Goal: Task Accomplishment & Management: Manage account settings

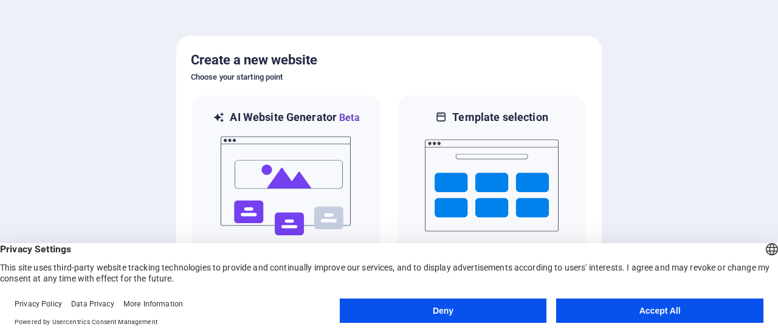
click at [607, 310] on button "Accept All" at bounding box center [659, 311] width 207 height 24
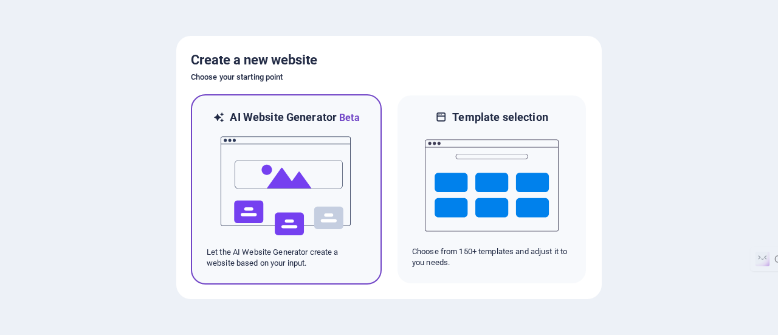
click at [295, 180] on img at bounding box center [286, 186] width 134 height 122
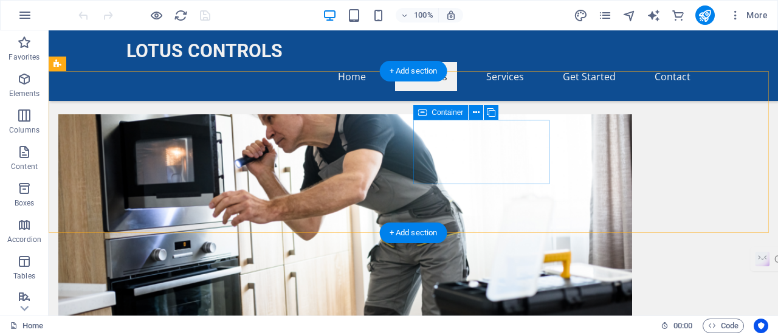
scroll to position [648, 0]
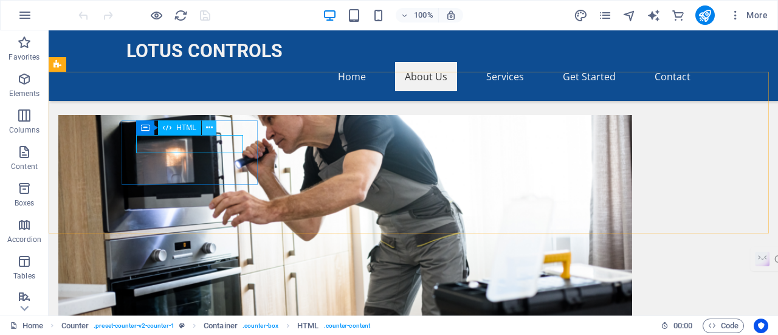
click at [209, 125] on icon at bounding box center [209, 128] width 7 height 13
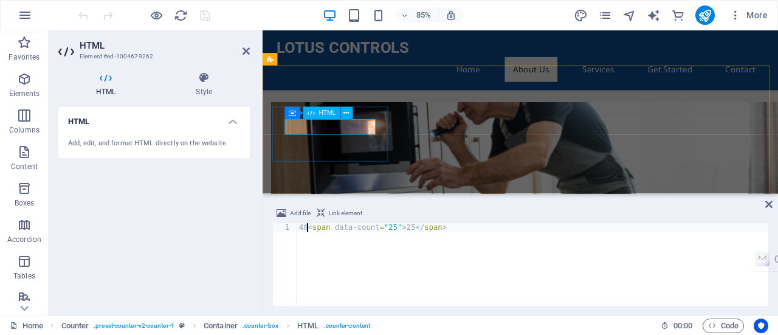
scroll to position [0, 1]
drag, startPoint x: 610, startPoint y: 150, endPoint x: 355, endPoint y: 139, distance: 255.6
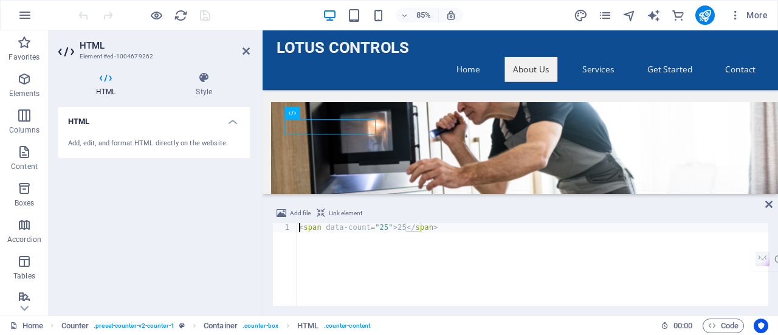
drag, startPoint x: 355, startPoint y: 139, endPoint x: 366, endPoint y: 142, distance: 11.4
click at [382, 229] on div "< span data-count = "25" > 25 </ span >" at bounding box center [533, 273] width 472 height 101
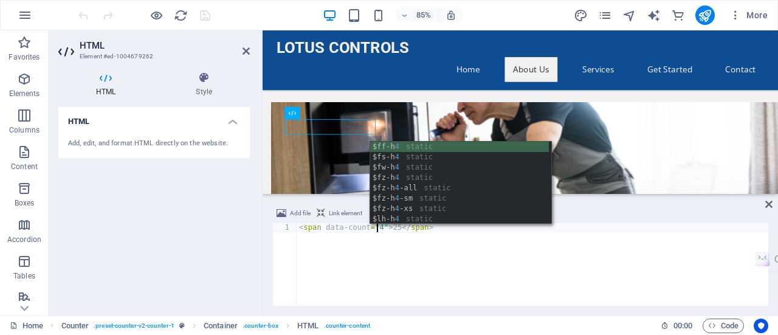
scroll to position [0, 7]
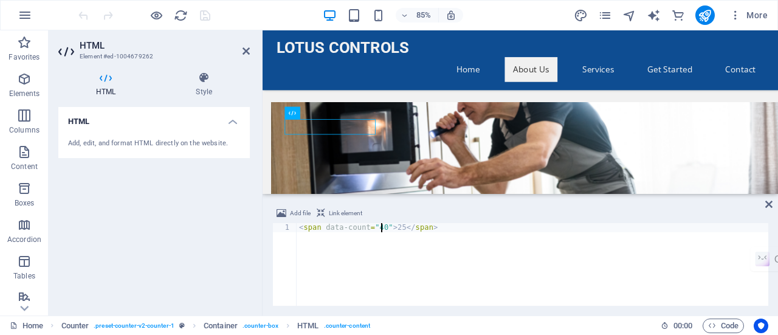
type textarea "<span data-count="40">25</span>"
click at [413, 209] on div "Add file Link element" at bounding box center [520, 215] width 496 height 18
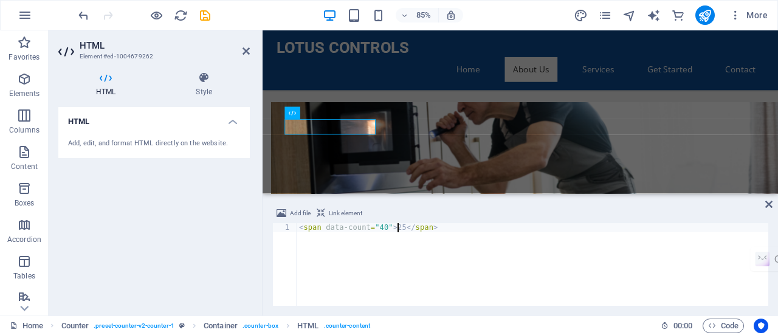
click at [398, 229] on div "< span data-count = "40" > 25 </ span >" at bounding box center [533, 273] width 472 height 101
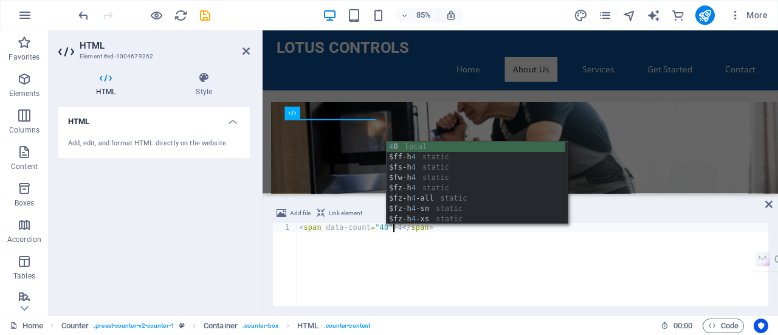
scroll to position [0, 7]
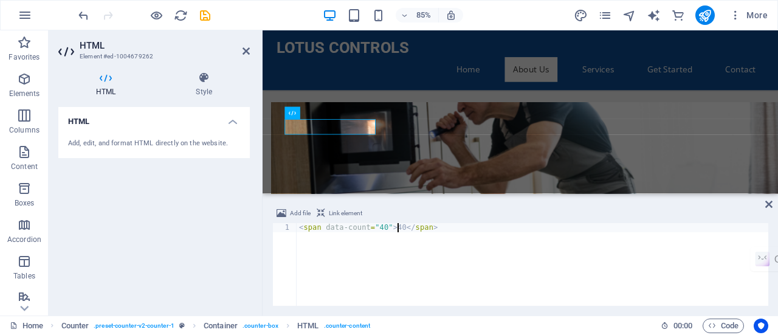
type textarea "<span data-count="40">40</span>"
click at [432, 198] on div "Add file Link element <span data-count="40">40</span> 1 < span data-count = "40…" at bounding box center [521, 255] width 516 height 119
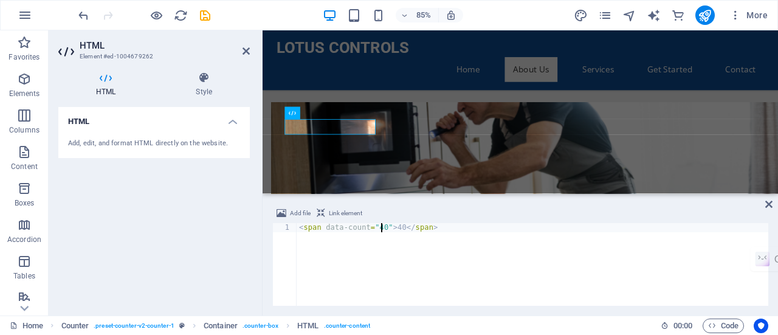
click at [381, 227] on div "< span data-count = "40" > 40 </ span >" at bounding box center [533, 273] width 472 height 101
type textarea "<span data-count="40+">40</span>"
click at [427, 198] on div "Add file Link element <span data-count="40+">40</span> 1 < span data-count = "4…" at bounding box center [521, 255] width 516 height 119
click at [460, 212] on div "Add file Link element" at bounding box center [520, 215] width 496 height 18
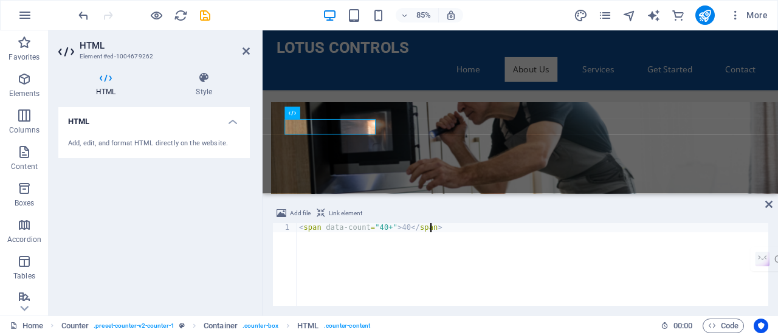
click at [471, 247] on div "< span data-count = "40+" > 40 </ span >" at bounding box center [533, 273] width 472 height 101
click at [446, 202] on div "Add file Link element <span data-count="40+">40</span> 1 < span data-count = "4…" at bounding box center [521, 255] width 516 height 119
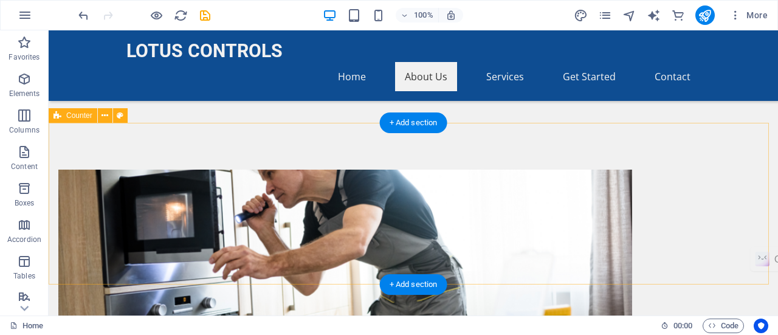
scroll to position [592, 0]
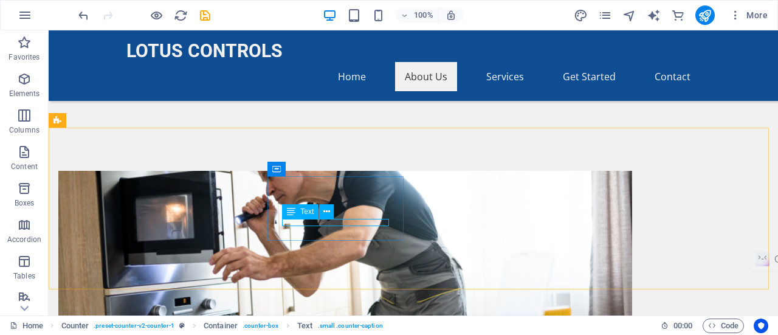
click at [312, 213] on span "Text" at bounding box center [306, 211] width 13 height 7
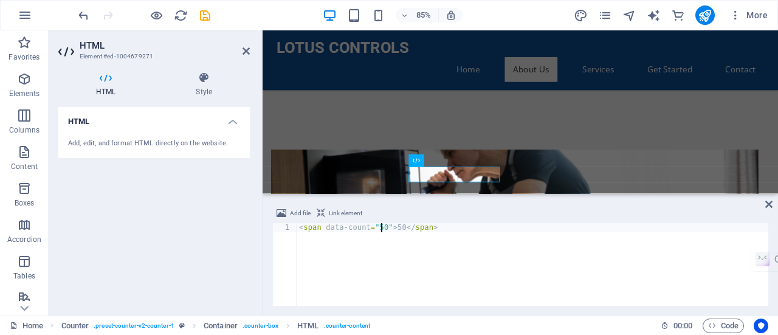
click at [381, 226] on div "< span data-count = "50" > 50 </ span >" at bounding box center [533, 273] width 472 height 101
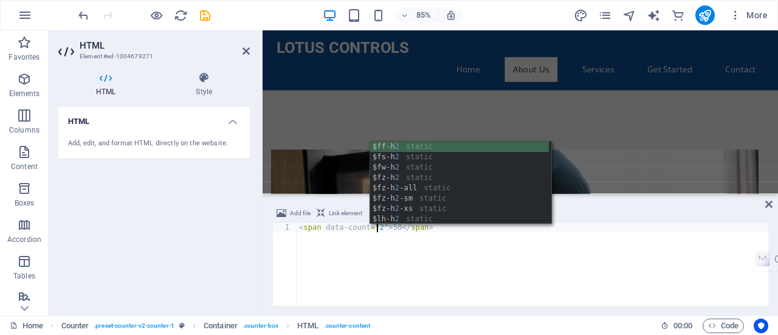
scroll to position [0, 7]
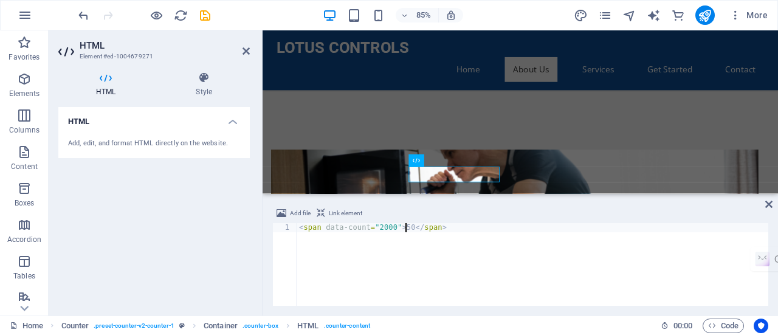
click at [404, 226] on div "< span data-count = "2000" > 50 </ span >" at bounding box center [533, 273] width 472 height 101
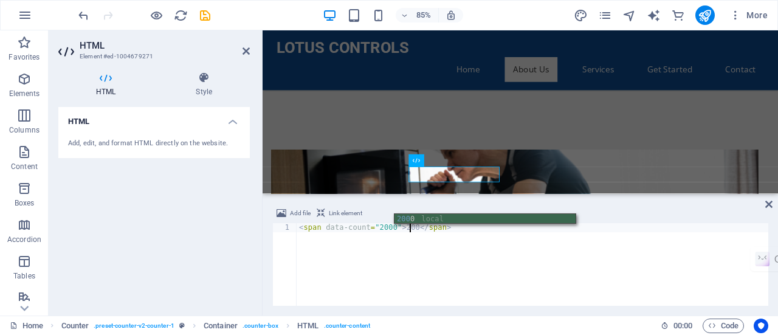
scroll to position [0, 9]
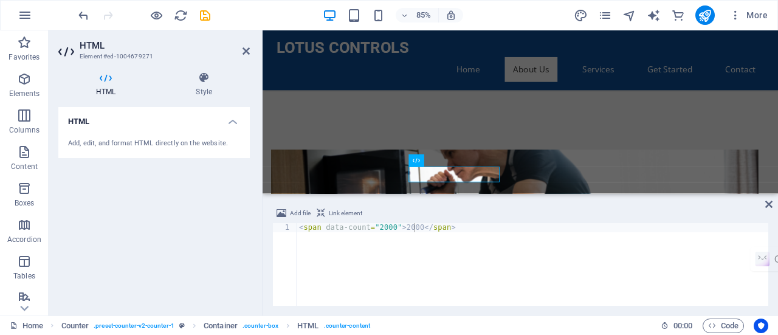
click at [421, 205] on div "Add file Link element <span data-count="2000">2000</span> 1 < span data-count =…" at bounding box center [521, 255] width 516 height 119
click at [378, 229] on div "< span data-count = "2000" > 2000 </ span >" at bounding box center [533, 273] width 472 height 101
click at [399, 229] on div "< span data-count = "1000" > 2000 </ span >" at bounding box center [533, 273] width 472 height 101
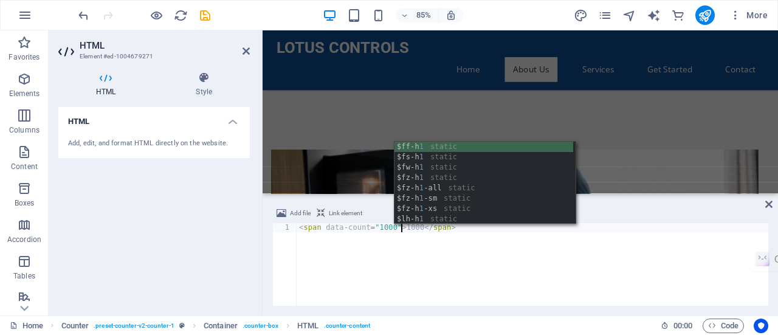
scroll to position [0, 8]
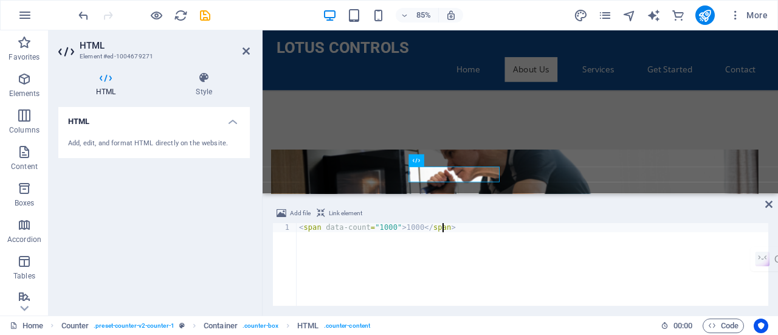
click at [407, 246] on div "< span data-count = "1000" > 1000 </ span >" at bounding box center [533, 273] width 472 height 101
type textarea "<span data-count="1000">1000</span>"
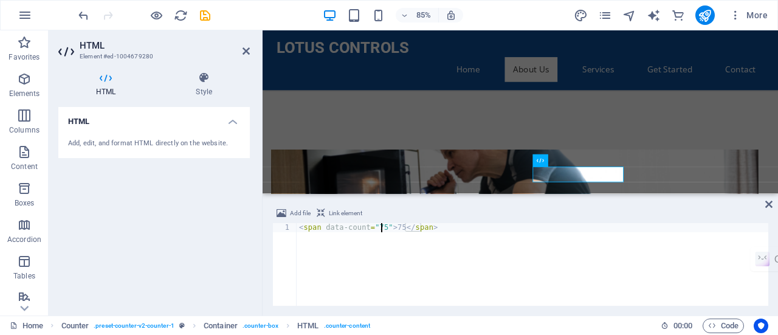
click at [381, 229] on div "< span data-count = "75" > 75 </ span >" at bounding box center [533, 273] width 472 height 101
click at [406, 227] on div "< span data-count = "800+" > 75 </ span >" at bounding box center [533, 273] width 472 height 101
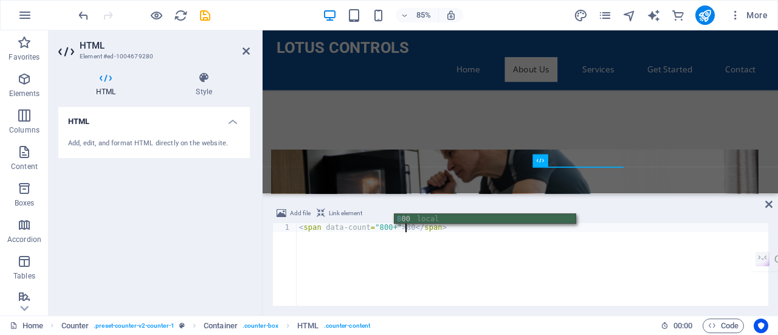
scroll to position [0, 9]
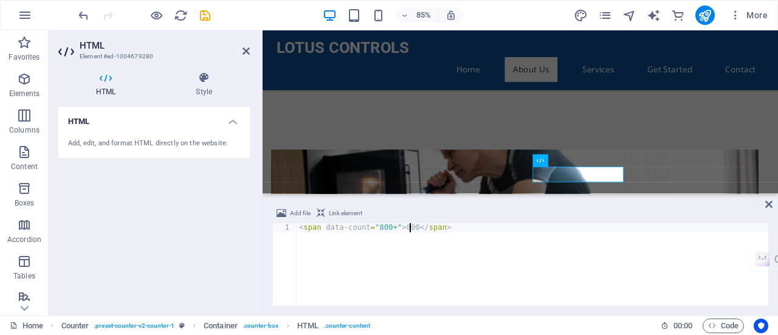
type textarea "<span data-count="800+">800</span>"
click at [463, 201] on div "Add file Link element <span data-count="800+">800</span> 1 < span data-count = …" at bounding box center [521, 255] width 516 height 119
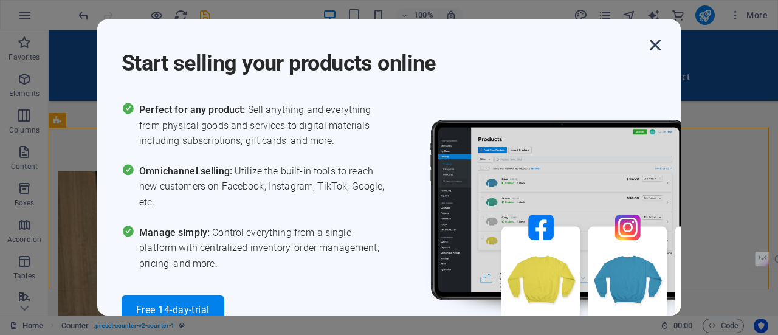
click at [656, 41] on icon "button" at bounding box center [655, 45] width 22 height 22
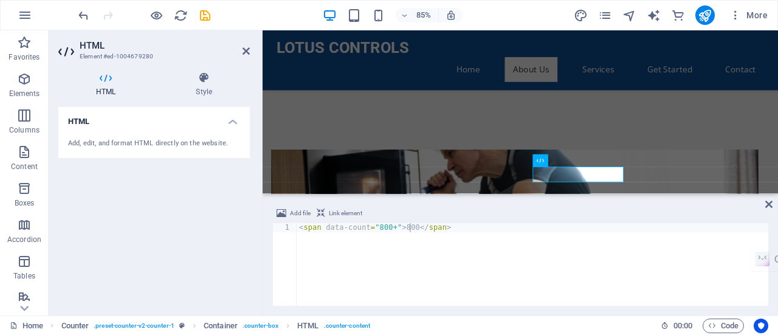
click at [475, 201] on div "Add file Link element <span data-count="800+">800</span> 1 < span data-count = …" at bounding box center [521, 255] width 516 height 119
click at [376, 226] on div "< span data-count = "800+" > 800 </ span >" at bounding box center [533, 273] width 472 height 101
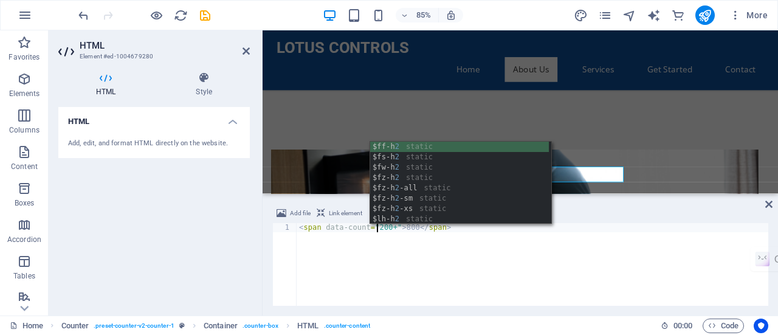
scroll to position [0, 6]
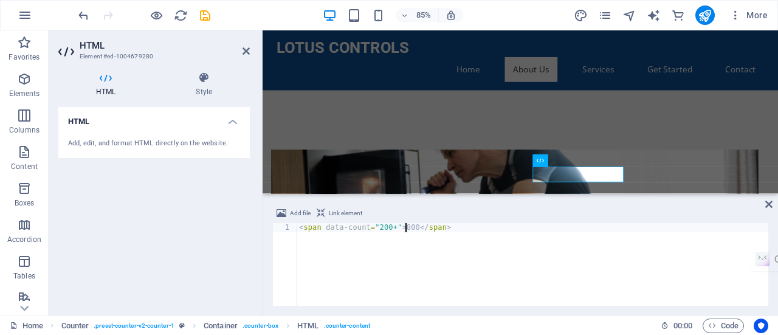
click at [406, 230] on div "< span data-count = "200+" > 800 </ span >" at bounding box center [533, 273] width 472 height 101
click at [402, 229] on div "< span data-count = "200+" > 800 </ span >" at bounding box center [533, 273] width 472 height 101
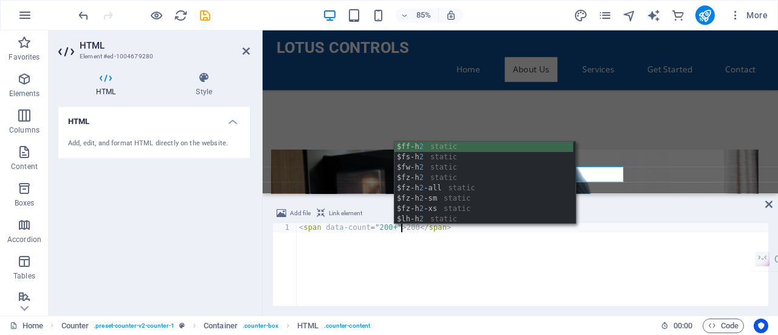
scroll to position [0, 8]
click at [456, 239] on div "< span data-count = "200+" > 200 </ span >" at bounding box center [533, 273] width 472 height 101
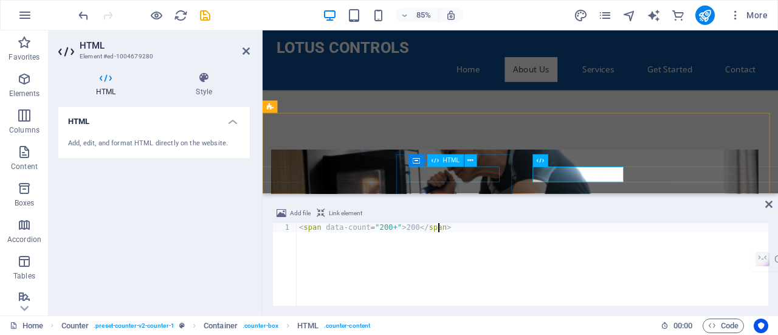
type textarea "<span data-count="200+">200</span>"
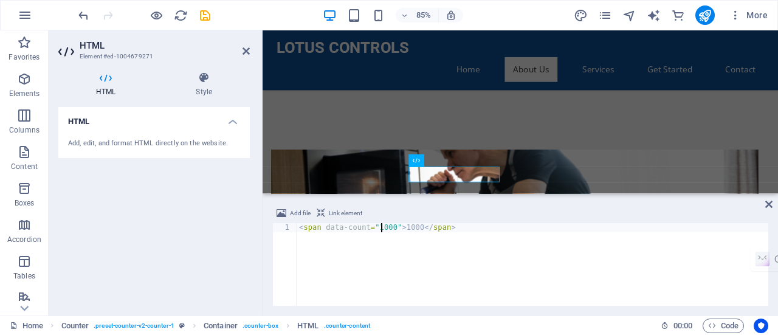
click at [381, 229] on div "< span data-count = "1000" > 1000 </ span >" at bounding box center [533, 273] width 472 height 101
click at [410, 229] on div "< span data-count = "10000" > 1000 </ span >" at bounding box center [533, 273] width 472 height 101
type textarea "<span data-count="10000">10000</span>"
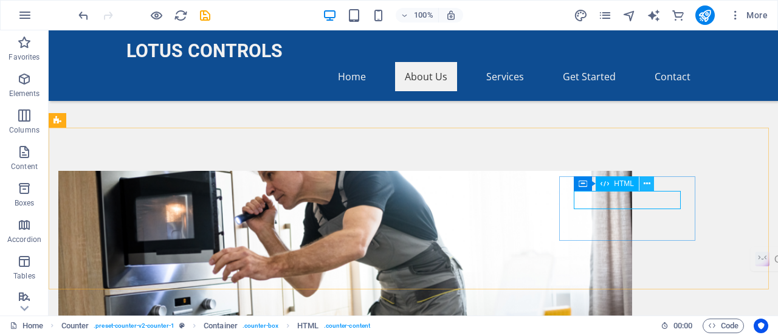
click at [649, 184] on icon at bounding box center [647, 184] width 7 height 13
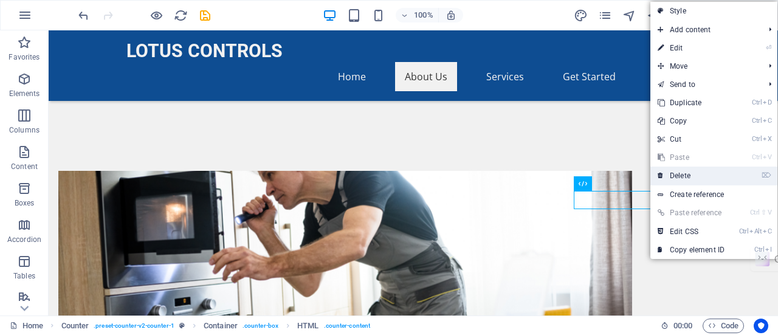
click at [669, 170] on link "⌦ Delete" at bounding box center [691, 176] width 81 height 18
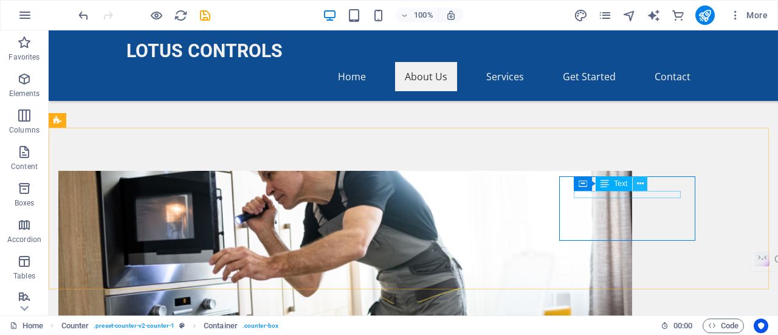
click at [643, 184] on icon at bounding box center [640, 184] width 7 height 13
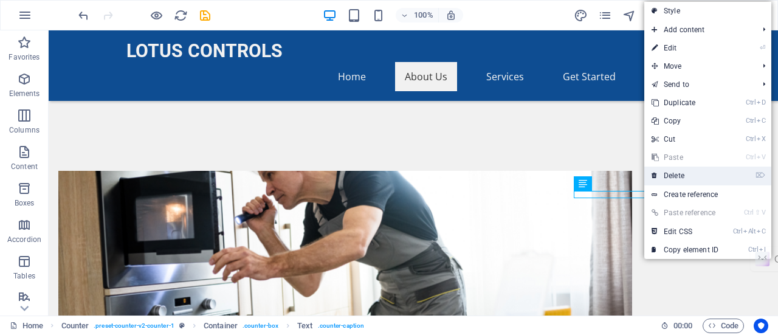
click at [654, 174] on icon at bounding box center [655, 176] width 6 height 18
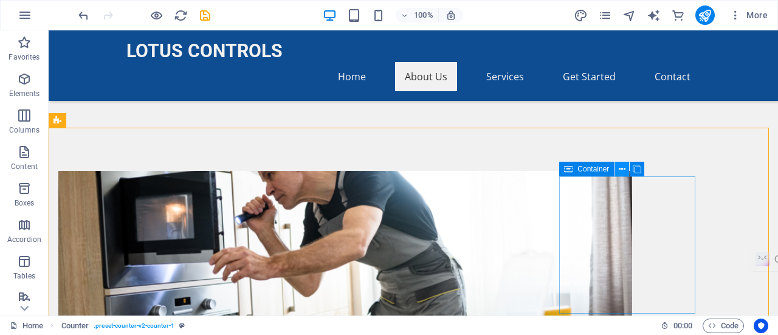
click at [623, 171] on icon at bounding box center [622, 169] width 7 height 13
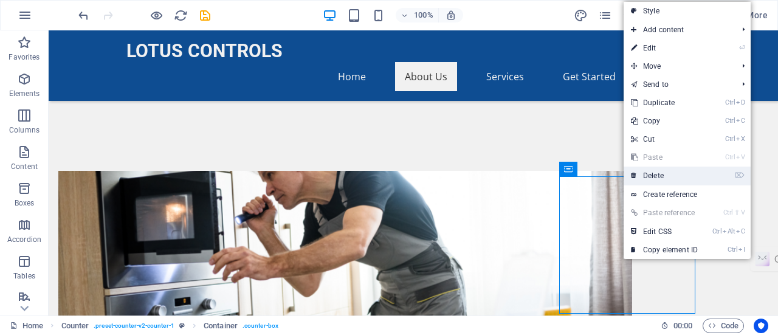
click at [646, 173] on link "⌦ Delete" at bounding box center [664, 176] width 81 height 18
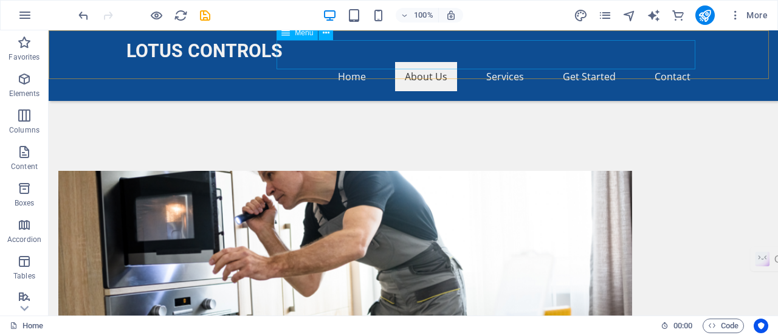
click at [353, 62] on nav "Home About Us Services Get Started Contact" at bounding box center [413, 76] width 574 height 29
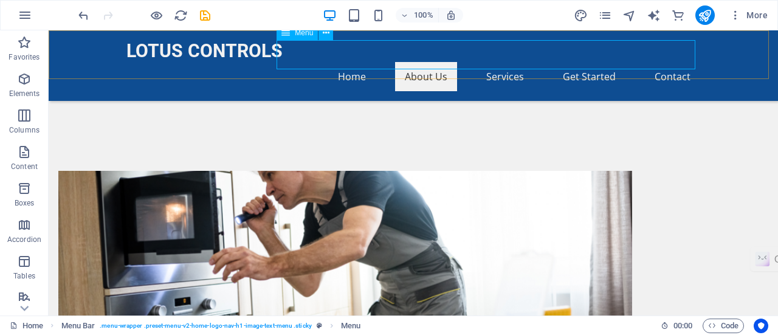
click at [500, 62] on nav "Home About Us Services Get Started Contact" at bounding box center [413, 76] width 574 height 29
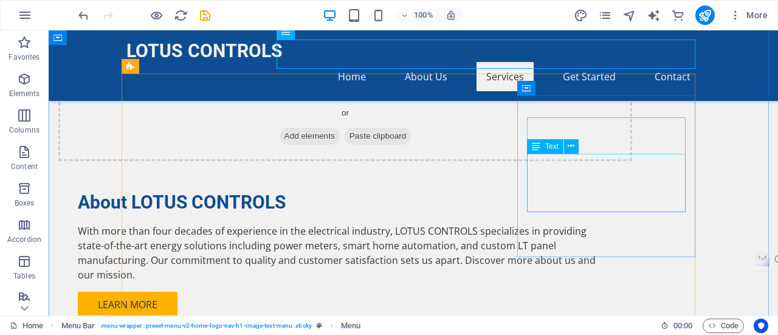
scroll to position [899, 0]
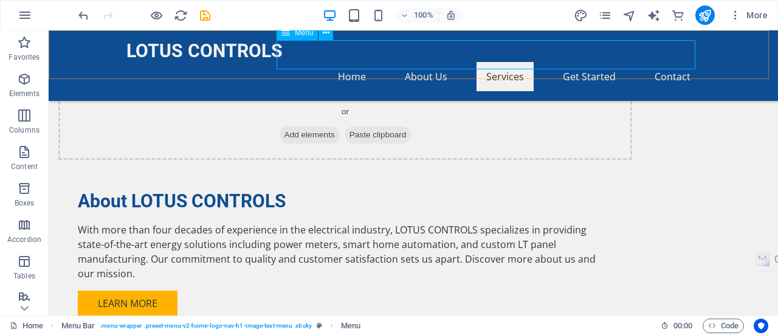
click at [496, 62] on nav "Home About Us Services Get Started Contact" at bounding box center [413, 76] width 574 height 29
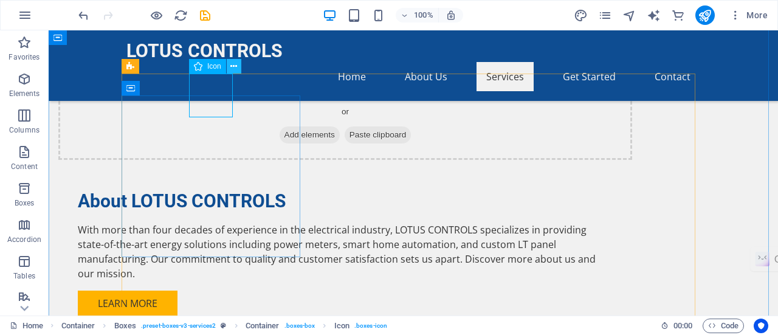
click at [233, 66] on icon at bounding box center [233, 66] width 7 height 13
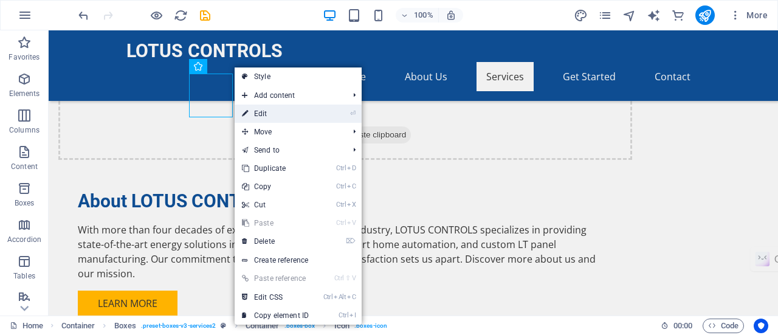
click at [274, 116] on link "⏎ Edit" at bounding box center [275, 114] width 81 height 18
select select "xMidYMid"
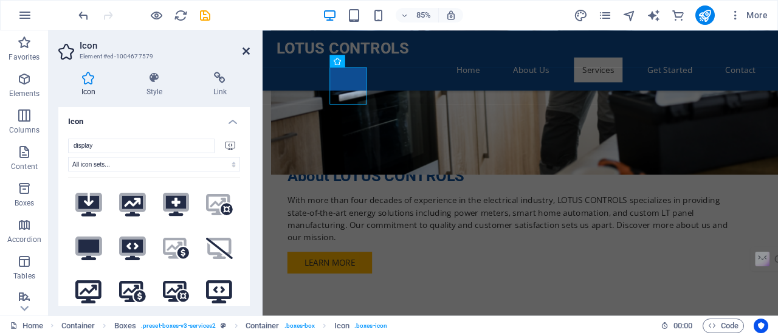
click at [248, 51] on icon at bounding box center [246, 51] width 7 height 10
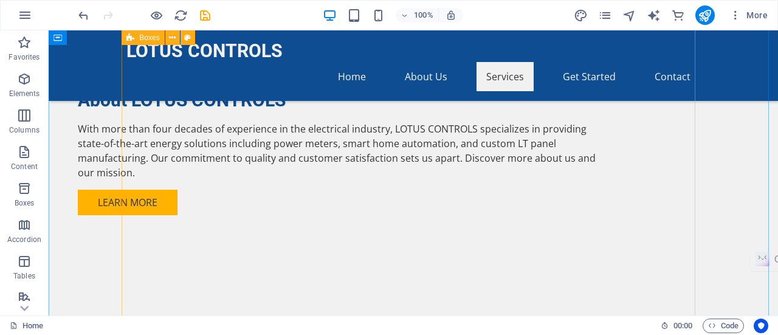
scroll to position [1002, 0]
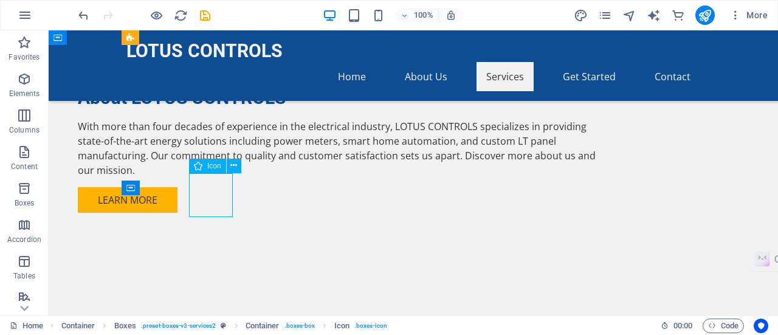
select select "xMidYMid"
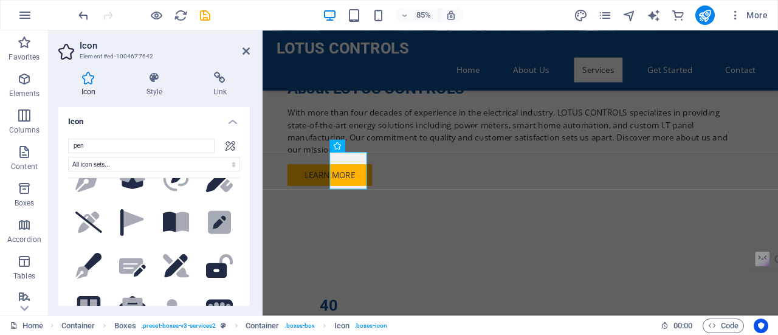
scroll to position [473, 0]
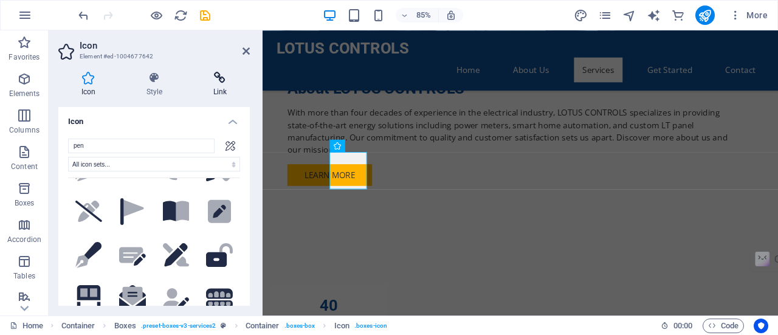
click at [218, 85] on h4 "Link" at bounding box center [220, 85] width 60 height 26
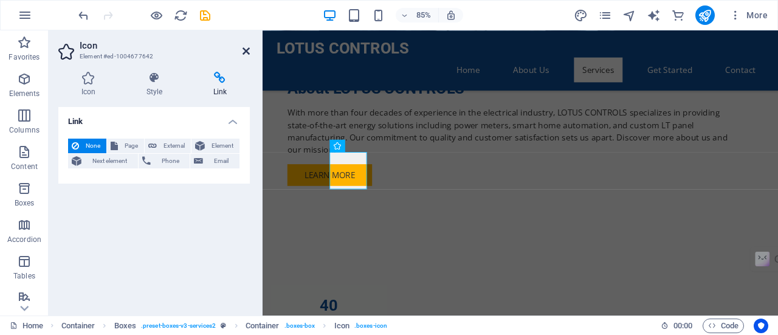
click at [246, 49] on icon at bounding box center [246, 51] width 7 height 10
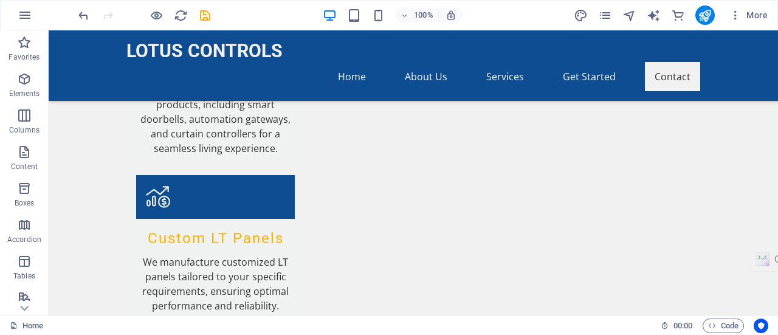
scroll to position [1869, 0]
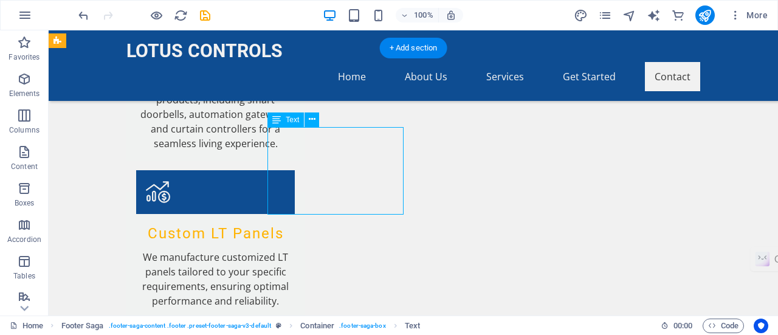
click at [292, 119] on span "Text" at bounding box center [292, 119] width 13 height 7
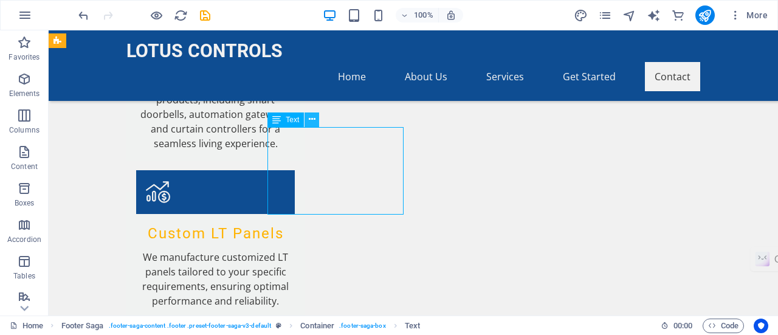
drag, startPoint x: 298, startPoint y: 122, endPoint x: 317, endPoint y: 122, distance: 19.5
click at [317, 122] on div "Text" at bounding box center [298, 119] width 60 height 15
click at [317, 122] on button at bounding box center [312, 119] width 15 height 15
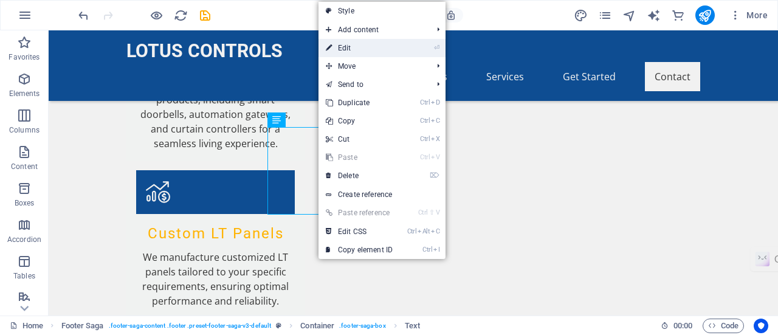
click at [345, 44] on link "⏎ Edit" at bounding box center [359, 48] width 81 height 18
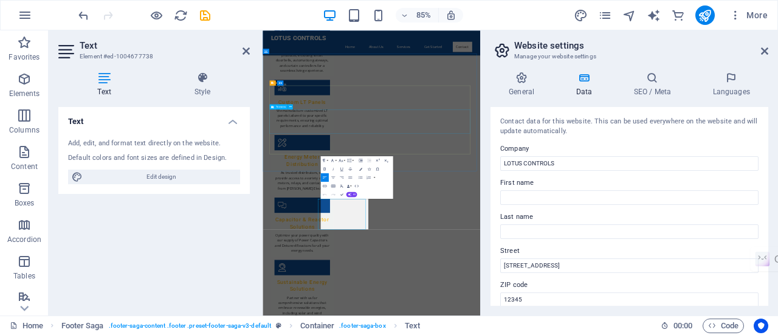
scroll to position [1485, 0]
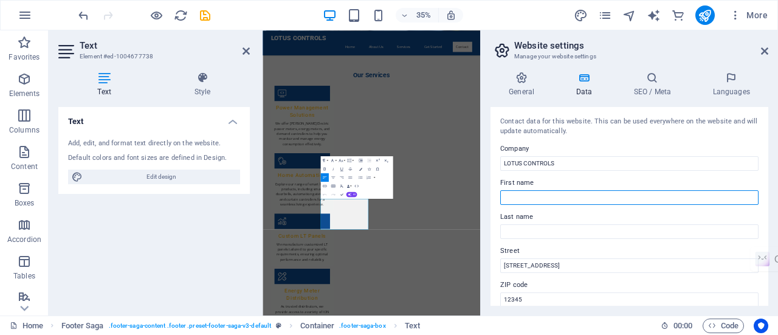
click at [539, 195] on input "First name" at bounding box center [629, 197] width 258 height 15
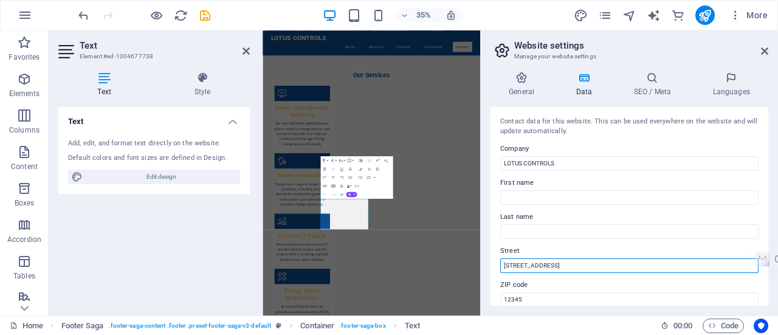
click at [552, 271] on input "123 Power Lane" at bounding box center [629, 265] width 258 height 15
type input "1"
click at [586, 266] on input "12/13th KM, Doddakallasandra, Kanakapura Roaad" at bounding box center [629, 265] width 258 height 15
click at [636, 266] on input "12/13th KM, DODDAKALLASANDRA, Kanakapura Roaad" at bounding box center [629, 265] width 258 height 15
click at [680, 266] on input "12/13th KM, DODDAKALLASANDRA, KANAKAPURA ROAD Roaad" at bounding box center [629, 265] width 258 height 15
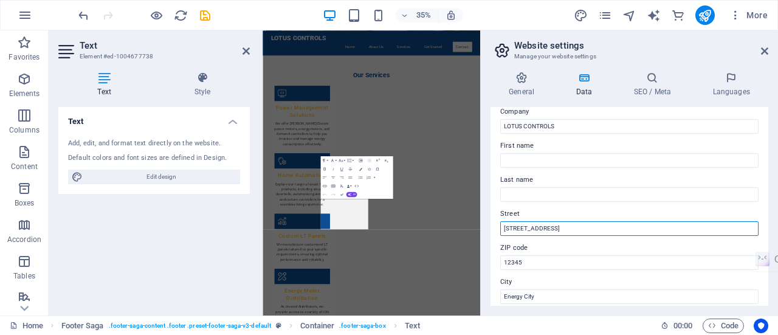
scroll to position [46, 0]
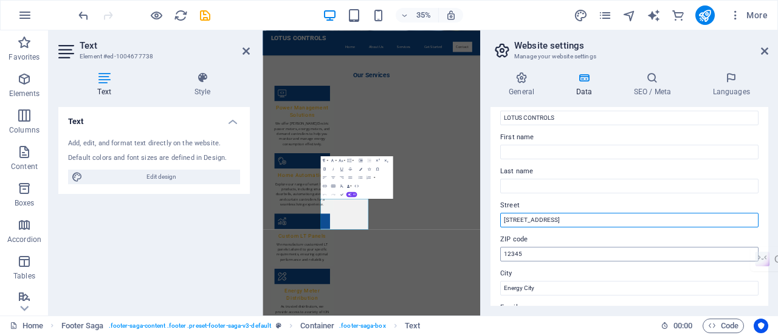
type input "12/13th KM, DODDAKALLASANDRA, KANAKAPURA ROAD, BANGALORE"
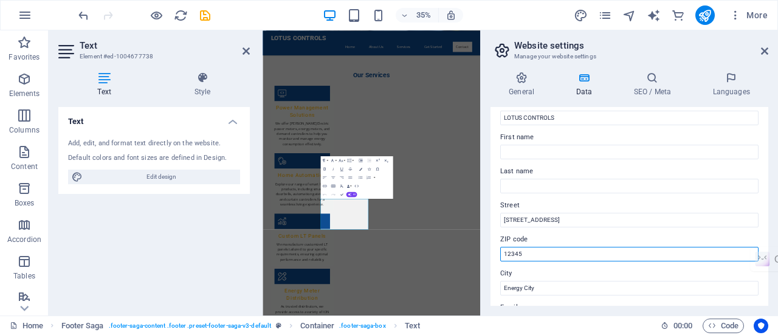
click at [558, 253] on input "12345" at bounding box center [629, 254] width 258 height 15
type input "1"
type input "560062"
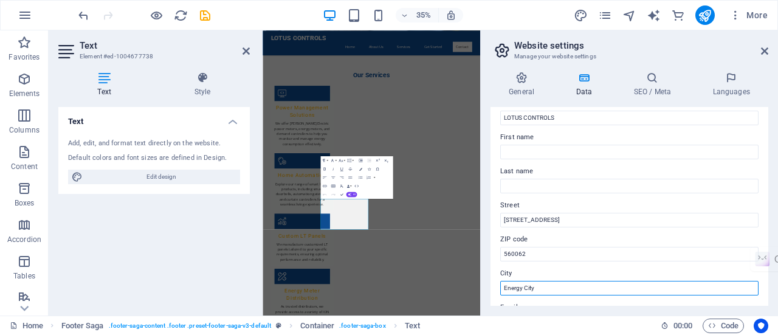
click at [540, 290] on input "Energy City" at bounding box center [629, 288] width 258 height 15
type input "E"
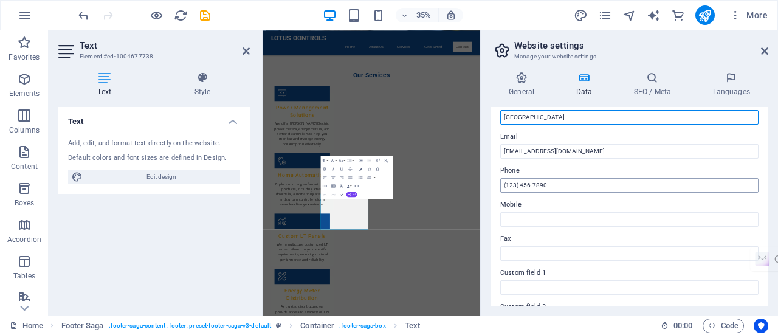
scroll to position [217, 0]
type input "Bangalore"
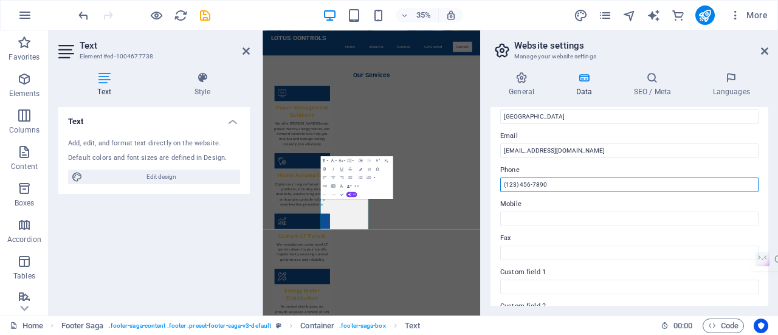
click at [553, 185] on input "(123) 456-7890" at bounding box center [629, 185] width 258 height 15
type input "("
type input "080 26667532 / 08026669258"
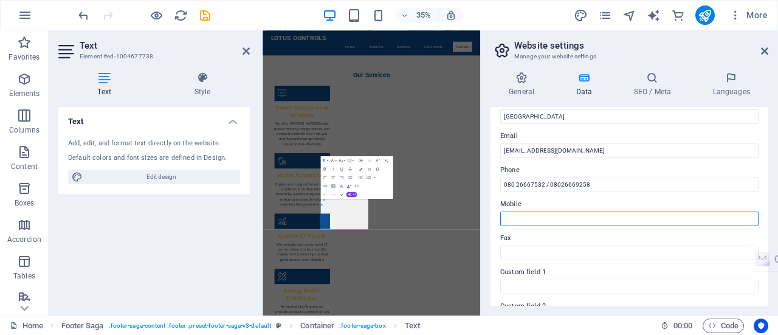
click at [560, 224] on input "Mobile" at bounding box center [629, 219] width 258 height 15
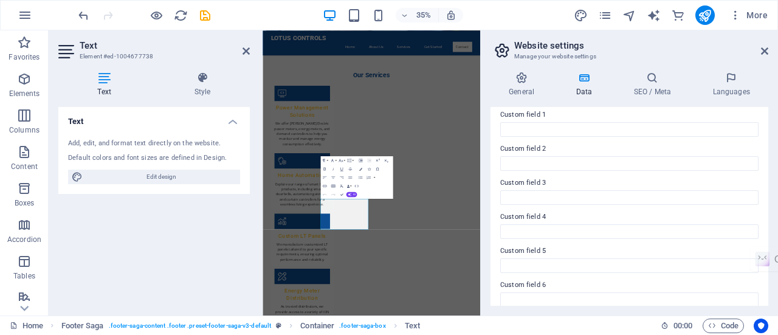
scroll to position [385, 0]
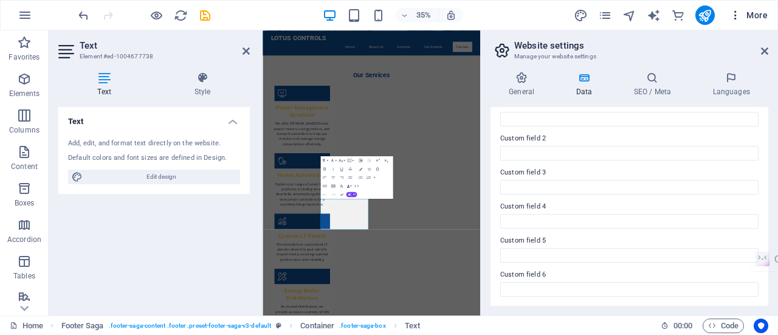
type input "9844040517"
click at [739, 16] on icon "button" at bounding box center [736, 15] width 12 height 12
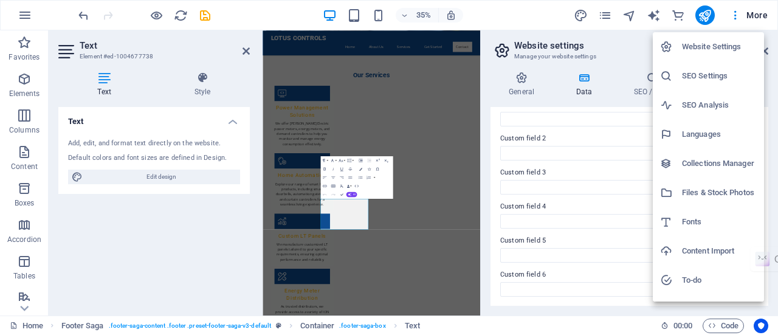
click at [733, 15] on div at bounding box center [389, 167] width 778 height 335
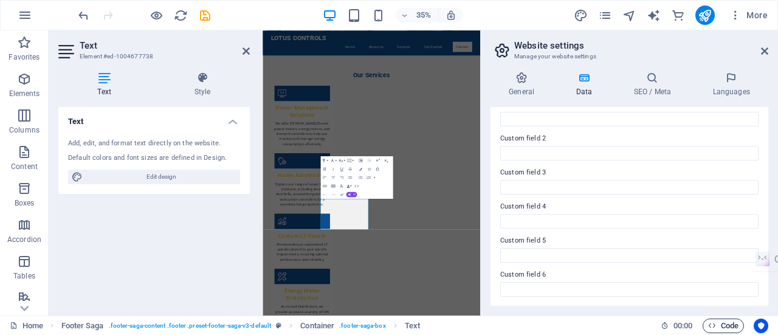
click at [723, 322] on span "Code" at bounding box center [723, 326] width 30 height 15
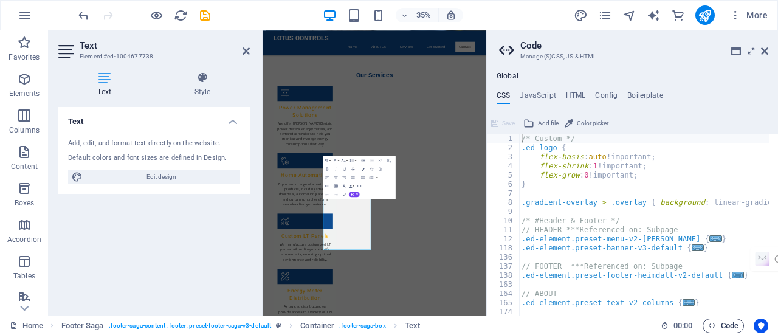
click at [724, 322] on span "Code" at bounding box center [723, 326] width 30 height 15
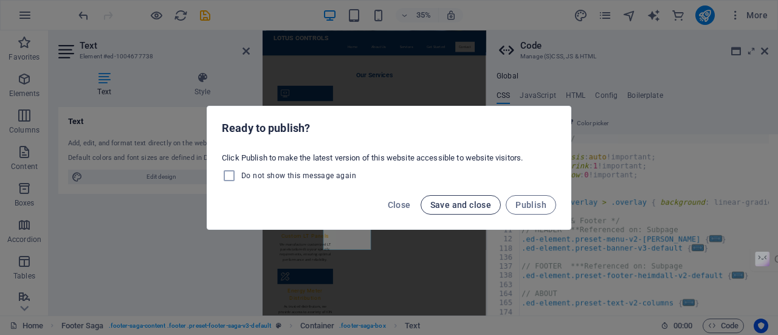
click at [475, 209] on span "Save and close" at bounding box center [460, 205] width 61 height 10
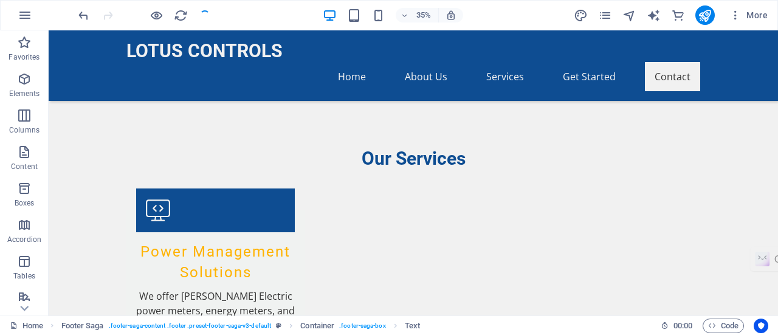
checkbox input "false"
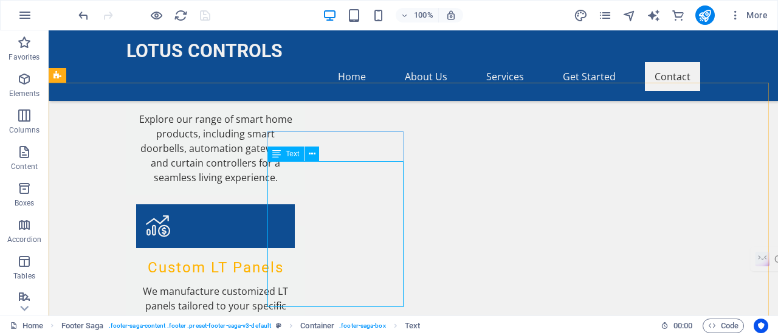
click at [288, 159] on div "Text" at bounding box center [286, 154] width 36 height 15
click at [280, 154] on icon at bounding box center [276, 154] width 9 height 15
click at [310, 156] on icon at bounding box center [312, 154] width 7 height 13
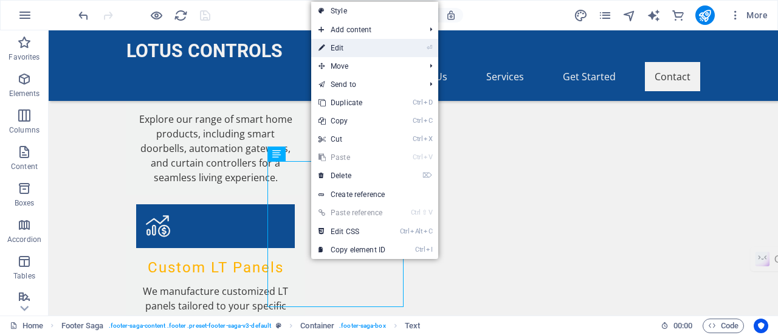
click at [359, 52] on link "⏎ Edit" at bounding box center [351, 48] width 81 height 18
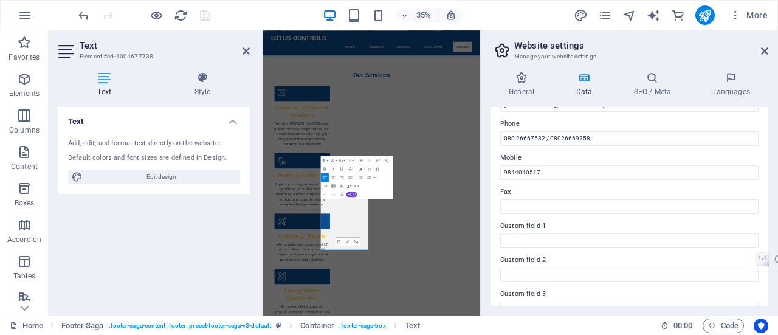
scroll to position [264, 0]
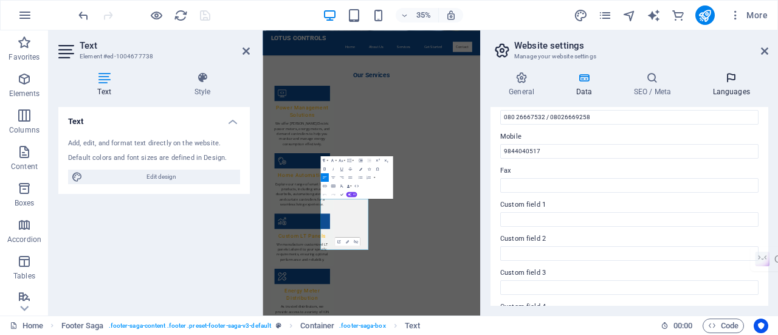
scroll to position [286, 0]
click at [764, 47] on icon at bounding box center [764, 51] width 7 height 10
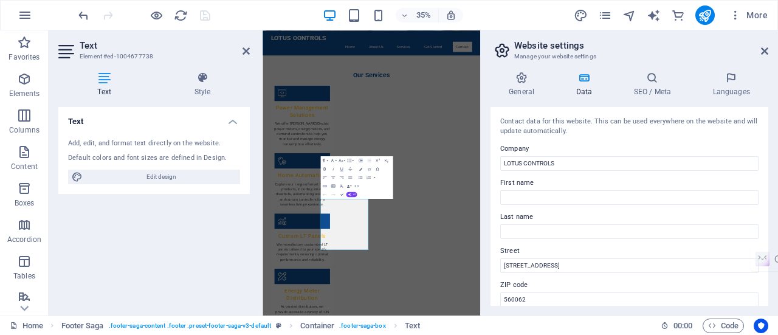
click at [770, 52] on aside "Website settings Manage your website settings General Data SEO / Meta Languages…" at bounding box center [629, 172] width 298 height 285
click at [762, 52] on icon at bounding box center [764, 51] width 7 height 10
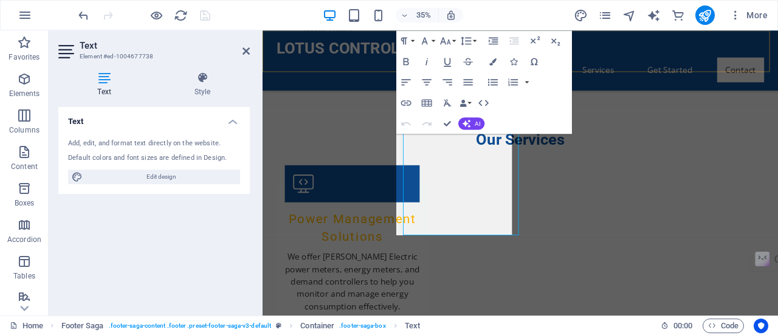
scroll to position [1871, 0]
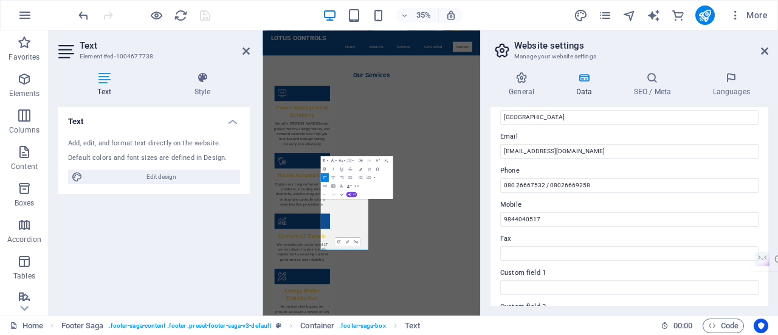
scroll to position [217, 0]
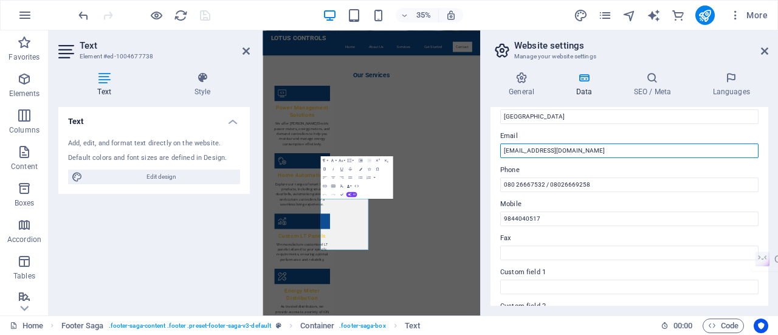
click at [554, 149] on input "info@lotuscontrols.com" at bounding box center [629, 150] width 258 height 15
type input "info@lotuscontrols77.com"
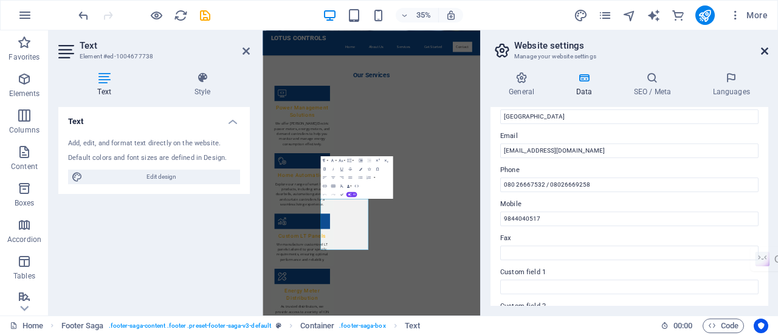
click at [762, 47] on icon at bounding box center [764, 51] width 7 height 10
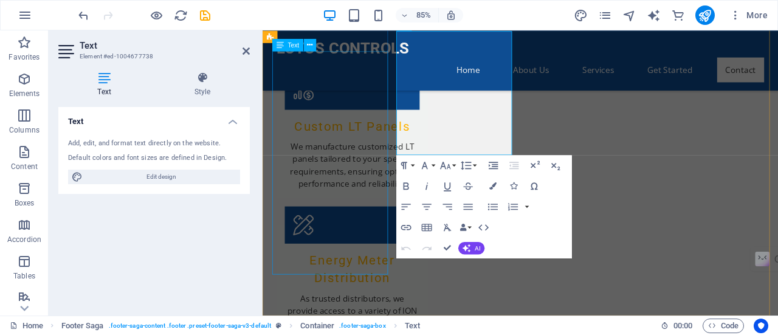
scroll to position [1965, 0]
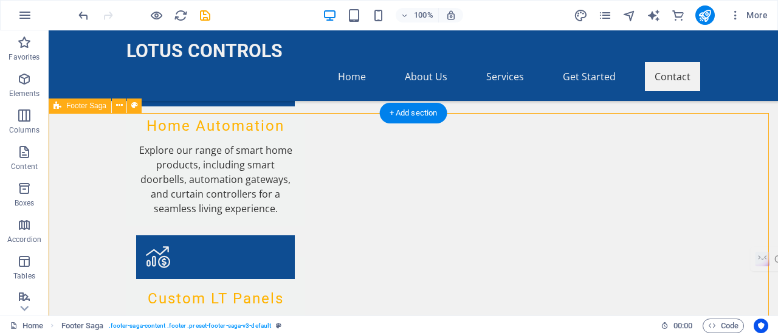
scroll to position [1805, 0]
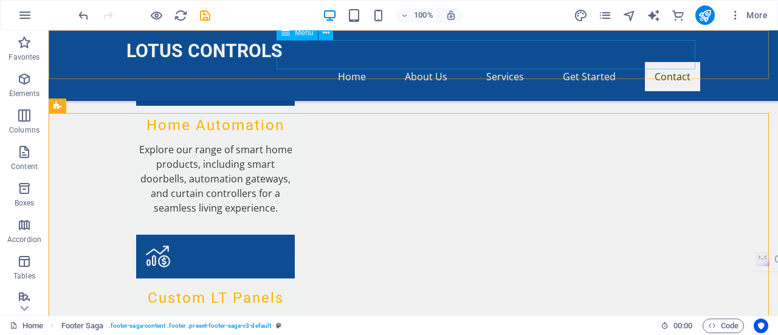
click at [506, 62] on nav "Home About Us Services Get Started Contact" at bounding box center [413, 76] width 574 height 29
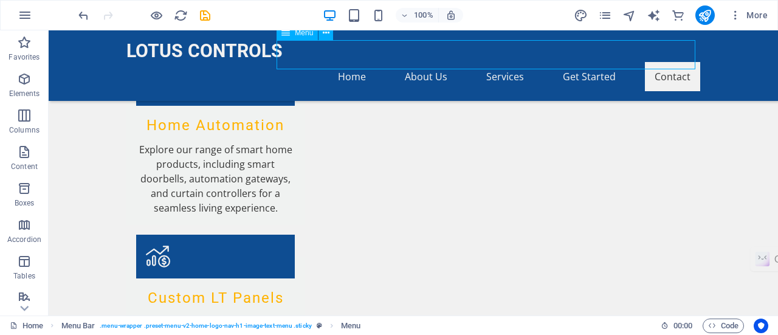
click at [506, 62] on nav "Home About Us Services Get Started Contact" at bounding box center [413, 76] width 574 height 29
select select
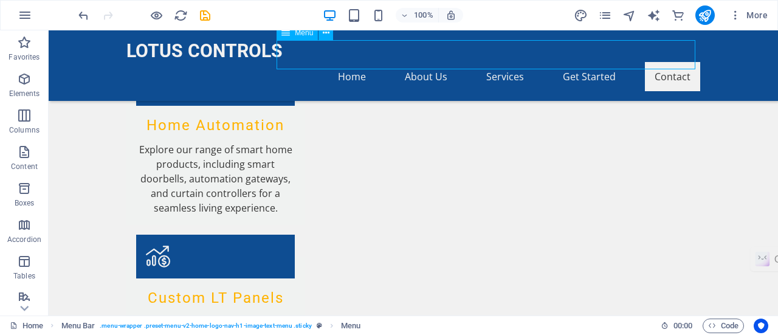
select select
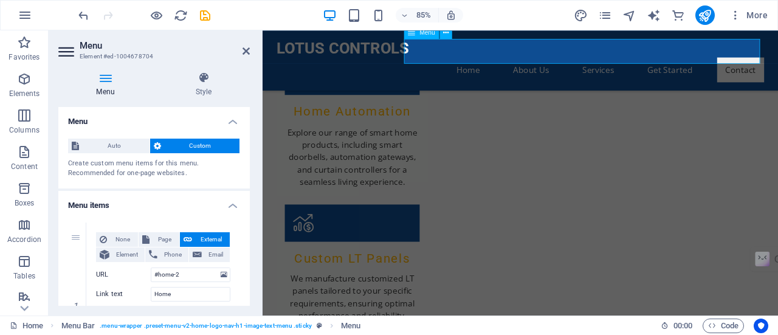
click at [641, 62] on nav "Home About Us Services Get Started Contact" at bounding box center [566, 76] width 574 height 29
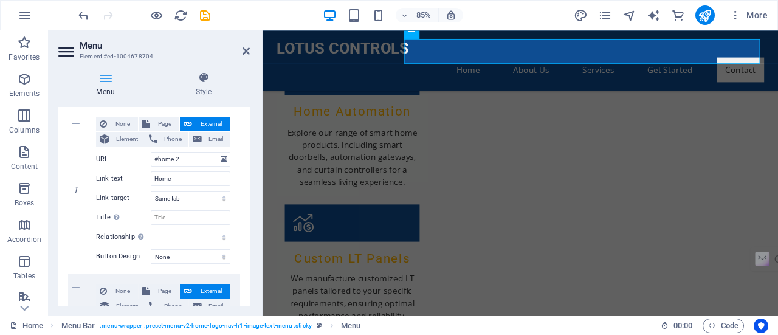
scroll to position [113, 0]
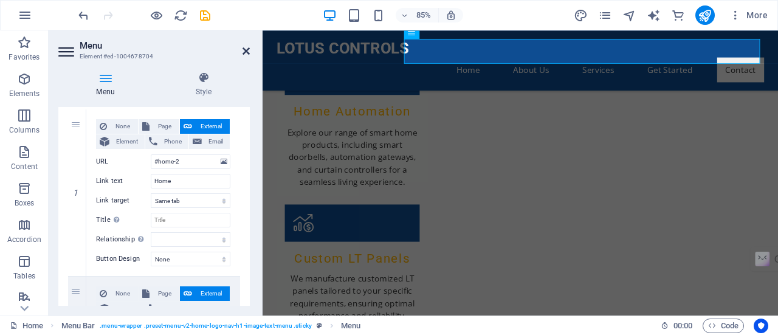
click at [247, 52] on icon at bounding box center [246, 51] width 7 height 10
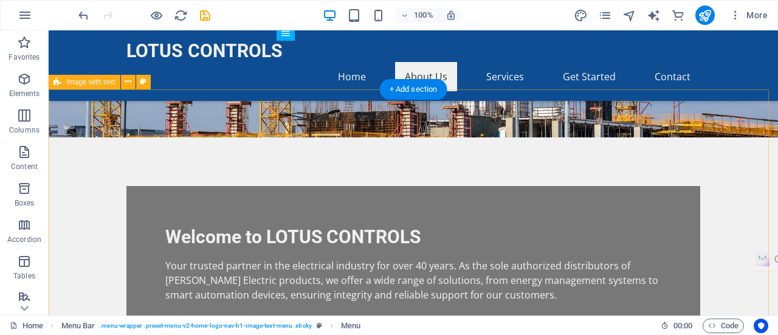
scroll to position [324, 0]
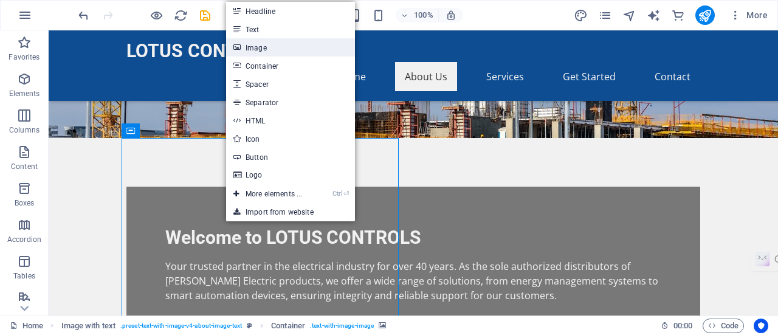
click at [261, 41] on link "Image" at bounding box center [290, 47] width 129 height 18
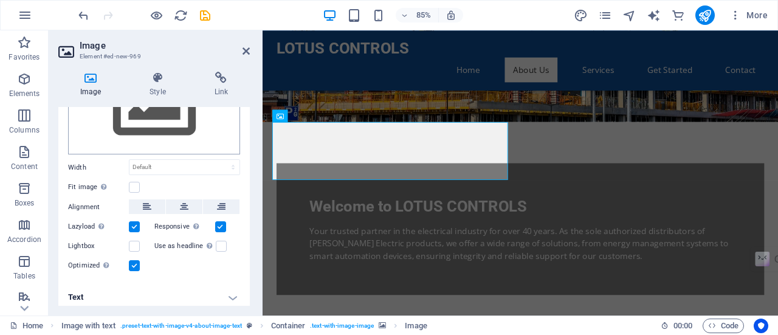
scroll to position [88, 0]
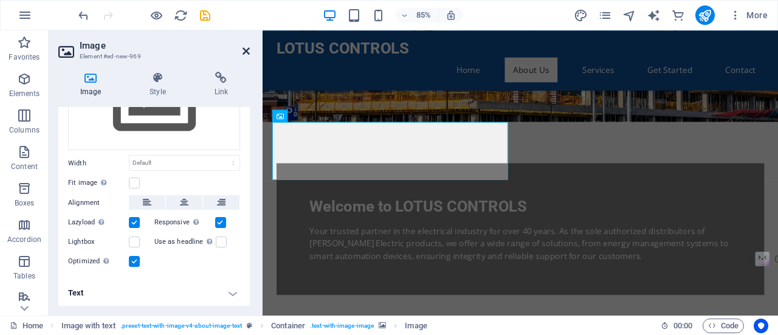
click at [246, 54] on icon at bounding box center [246, 51] width 7 height 10
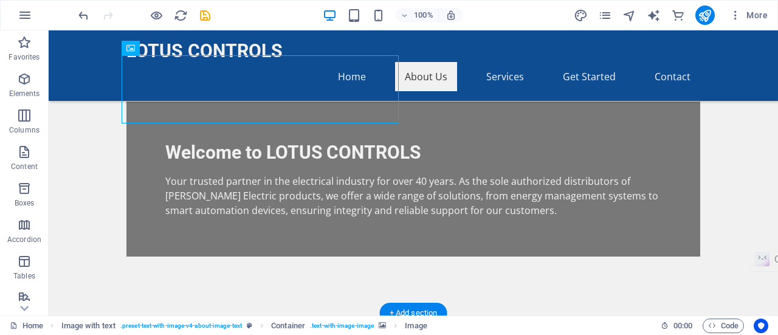
scroll to position [407, 0]
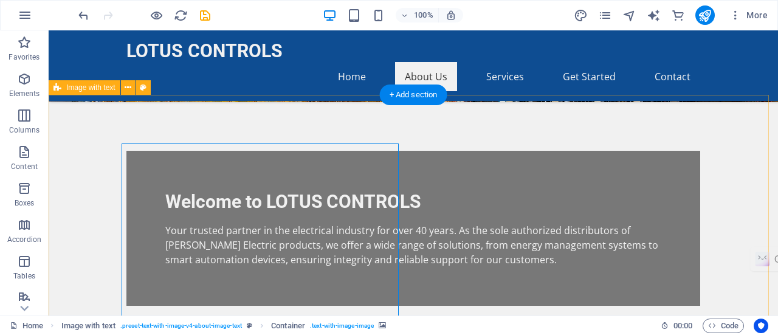
scroll to position [311, 0]
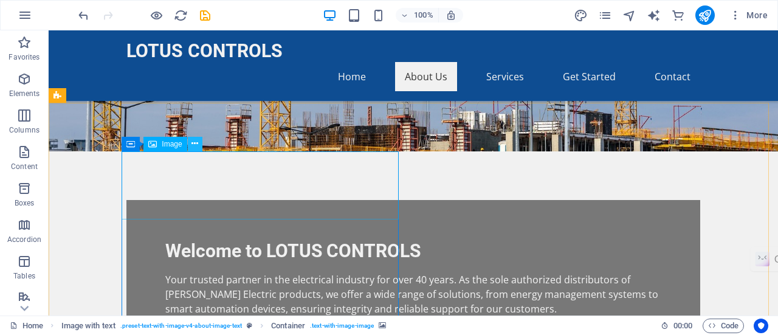
click at [193, 143] on icon at bounding box center [195, 143] width 7 height 13
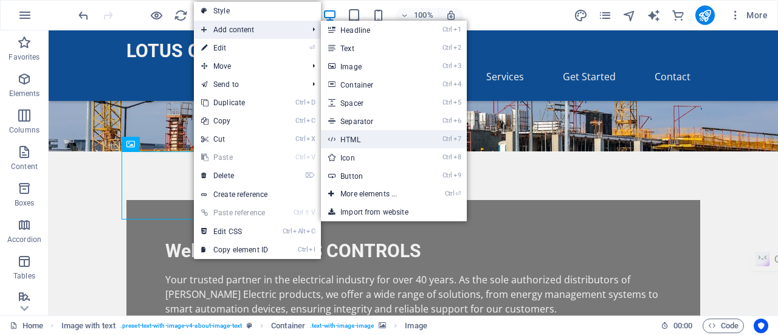
click at [356, 138] on link "Ctrl 7 HTML" at bounding box center [371, 139] width 100 height 18
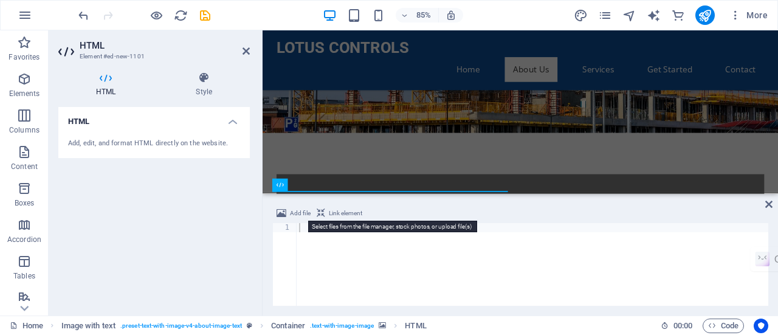
click at [287, 212] on button "Add file" at bounding box center [294, 213] width 38 height 15
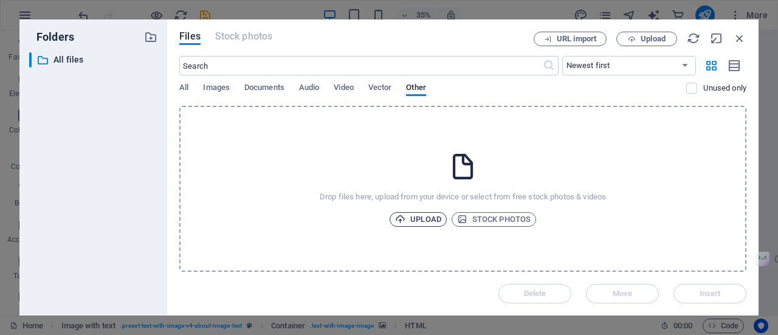
click at [425, 221] on span "Upload" at bounding box center [418, 219] width 46 height 15
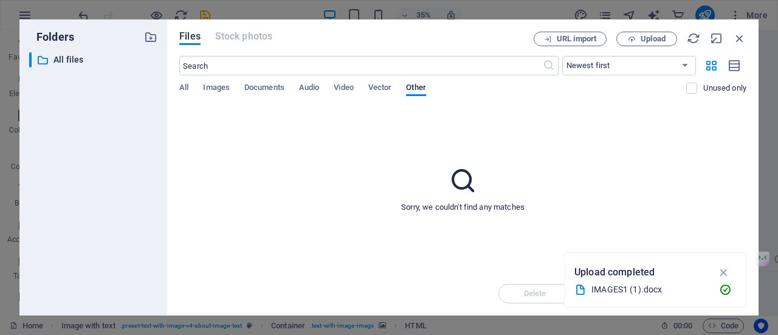
click at [664, 217] on div "Sorry, we couldn't find any matches" at bounding box center [462, 189] width 567 height 166
drag, startPoint x: 646, startPoint y: 291, endPoint x: 725, endPoint y: 160, distance: 153.1
click at [725, 160] on div "Folders ​ All files All files Files Stock photos URL import Upload ​ Newest fir…" at bounding box center [389, 167] width 778 height 335
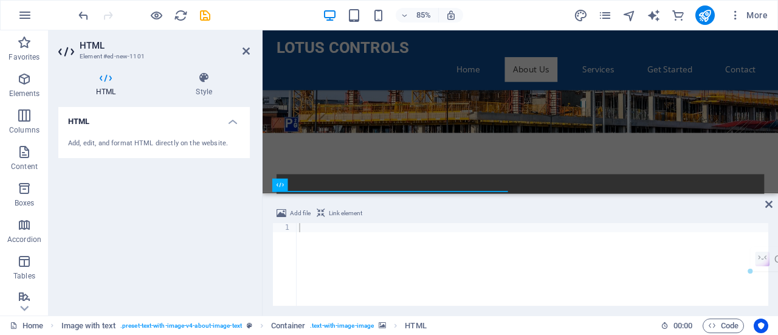
click at [190, 228] on div "HTML Add, edit, and format HTML directly on the website." at bounding box center [154, 206] width 192 height 199
click at [247, 53] on icon at bounding box center [246, 51] width 7 height 10
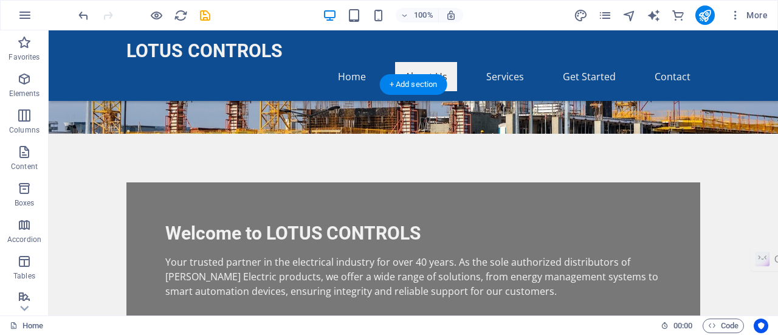
scroll to position [329, 0]
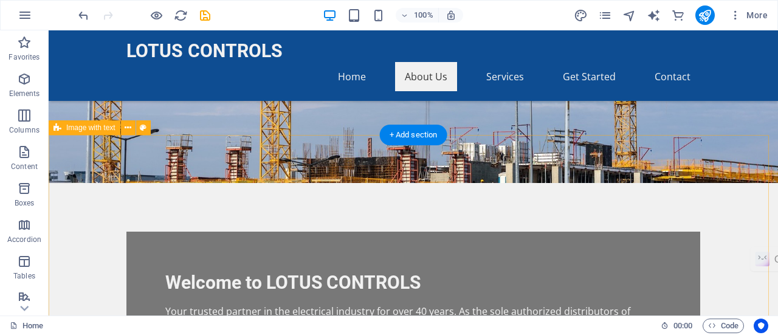
scroll to position [278, 0]
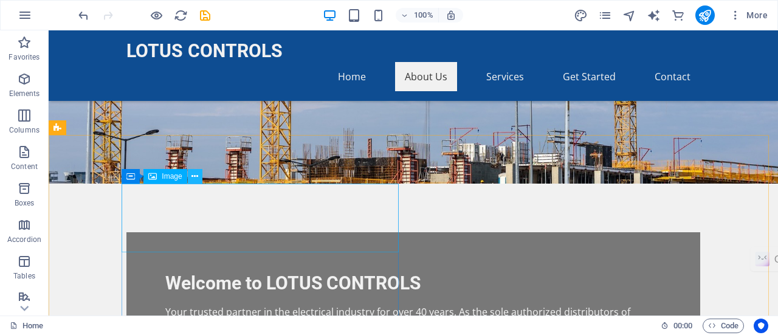
click at [193, 173] on icon at bounding box center [195, 176] width 7 height 13
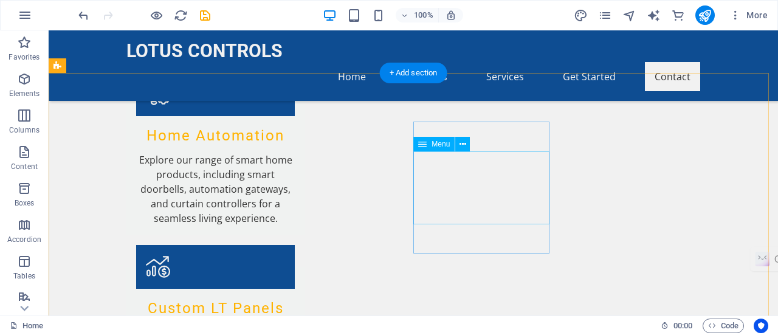
scroll to position [1846, 0]
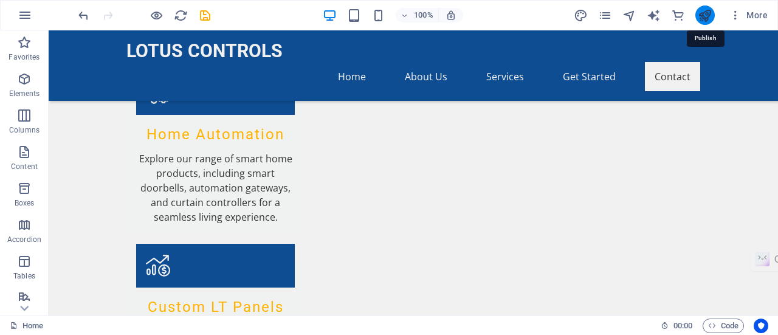
click at [705, 19] on icon "publish" at bounding box center [705, 16] width 14 height 14
checkbox input "false"
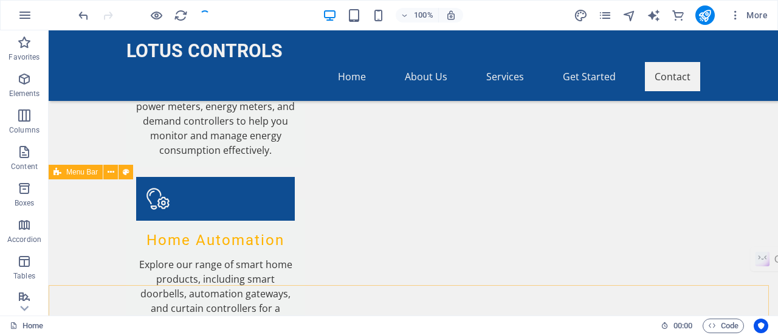
scroll to position [1577, 0]
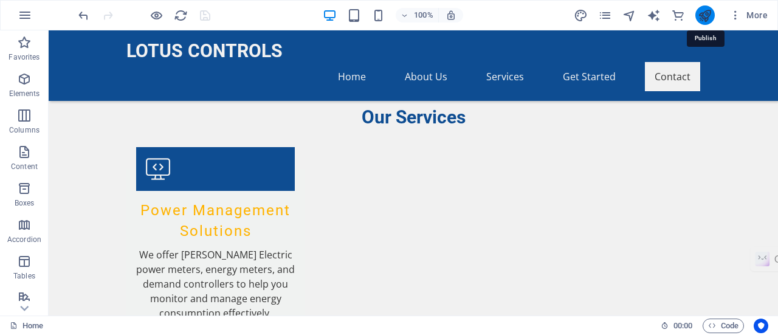
click at [706, 18] on icon "publish" at bounding box center [705, 16] width 14 height 14
